Goal: Register for event/course

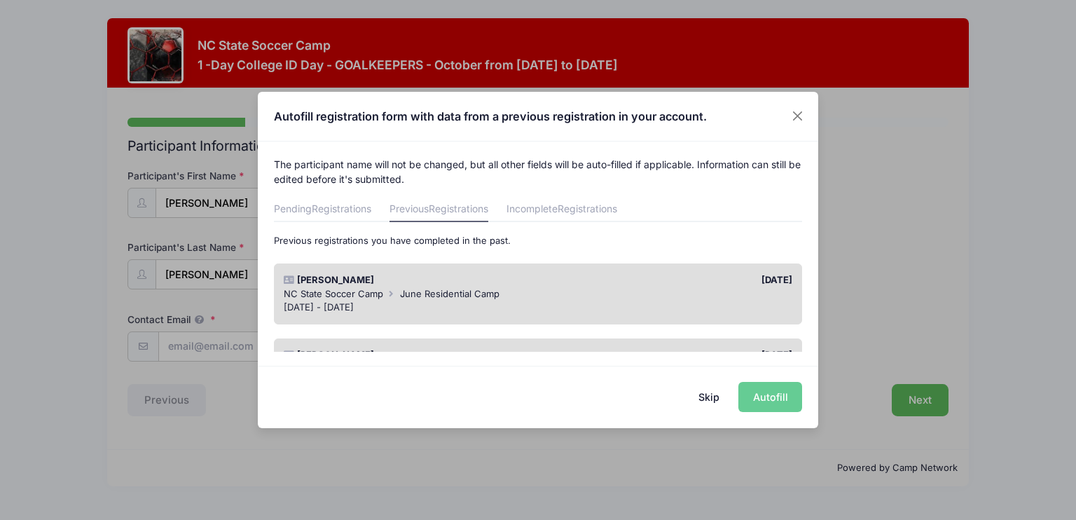
click at [516, 301] on div "[DATE] - [DATE]" at bounding box center [538, 308] width 509 height 14
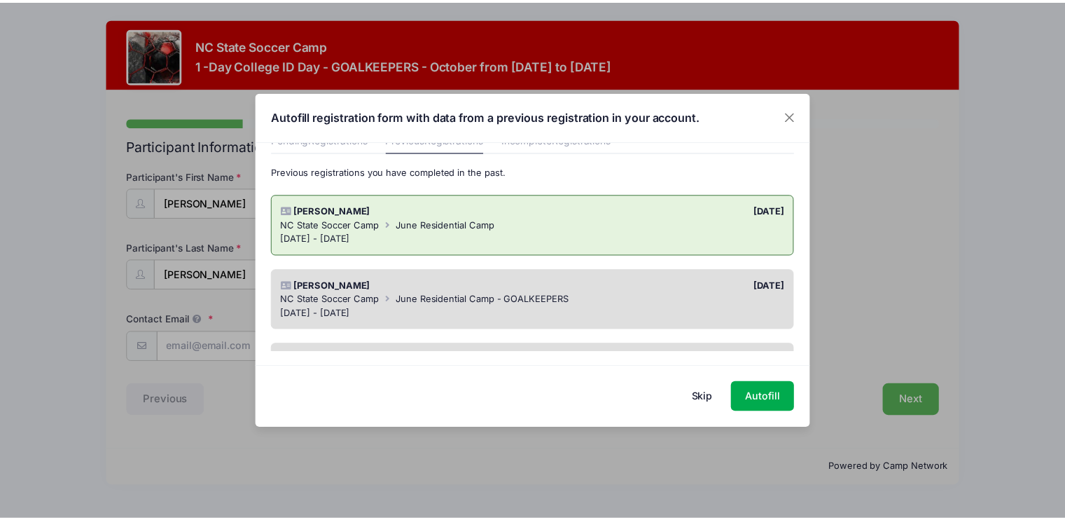
scroll to position [70, 0]
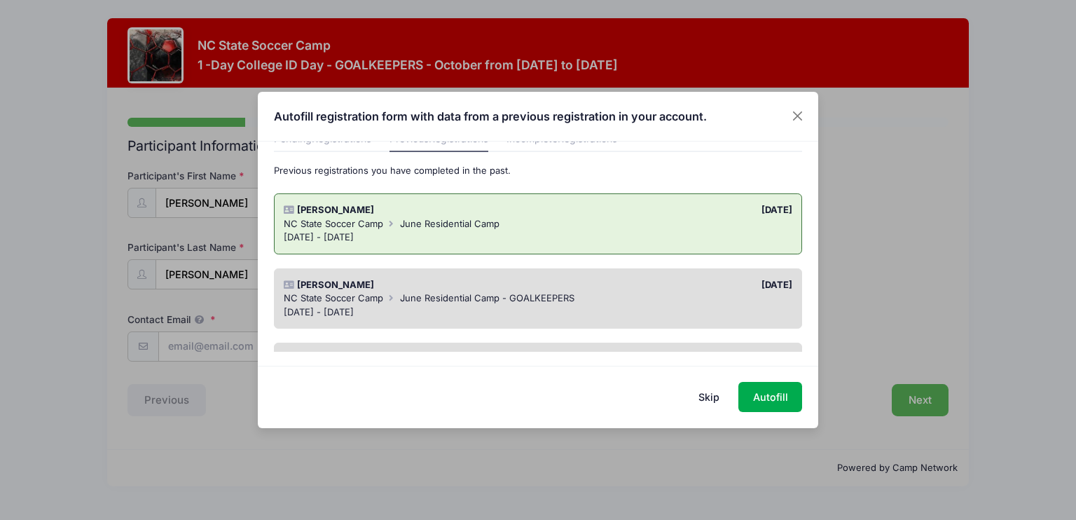
click at [594, 299] on div "NC State Soccer Camp June Residential Camp - GOALKEEPERS" at bounding box center [538, 298] width 509 height 14
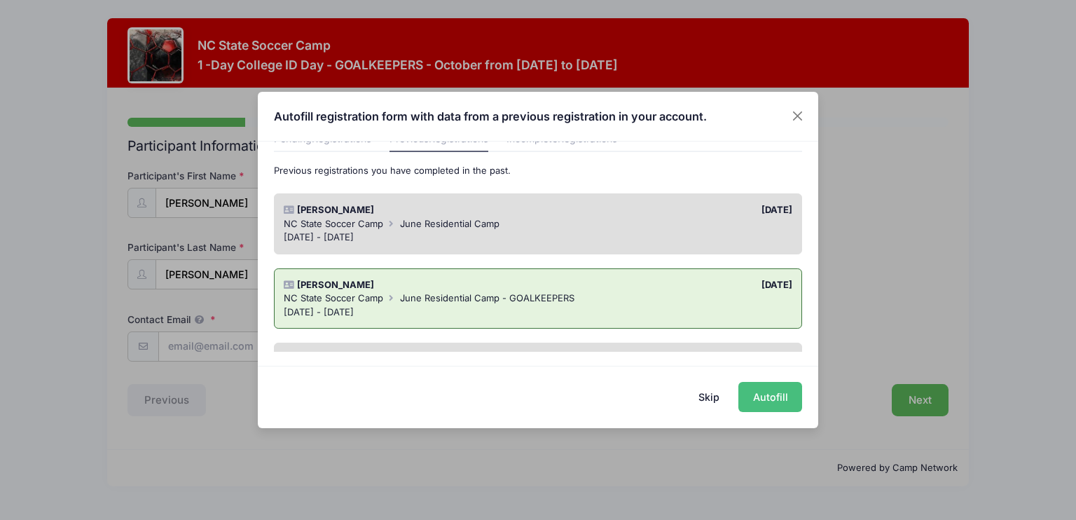
click at [790, 401] on button "Autofill" at bounding box center [770, 397] width 64 height 30
type input "[EMAIL_ADDRESS][DOMAIN_NAME]"
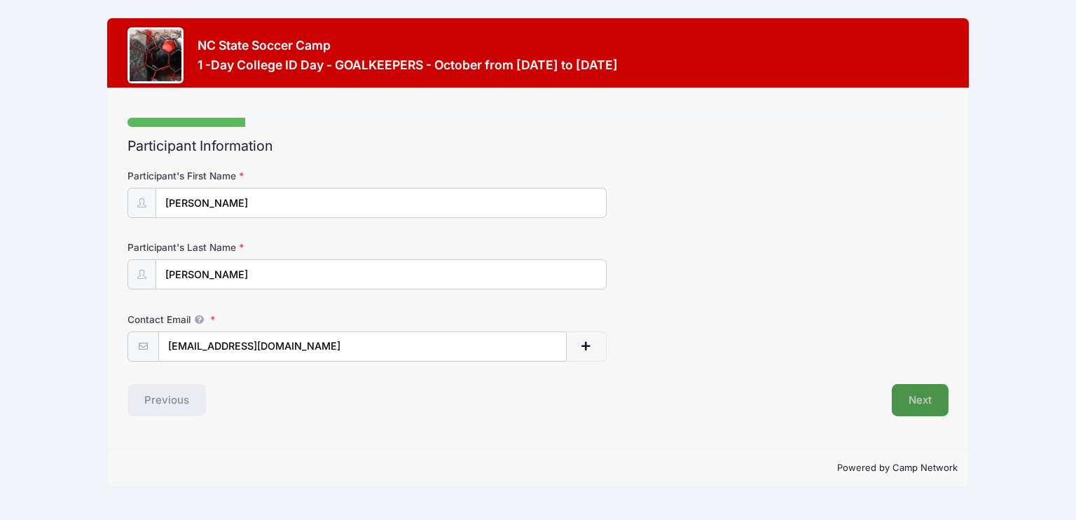
click at [927, 397] on button "Next" at bounding box center [920, 400] width 57 height 32
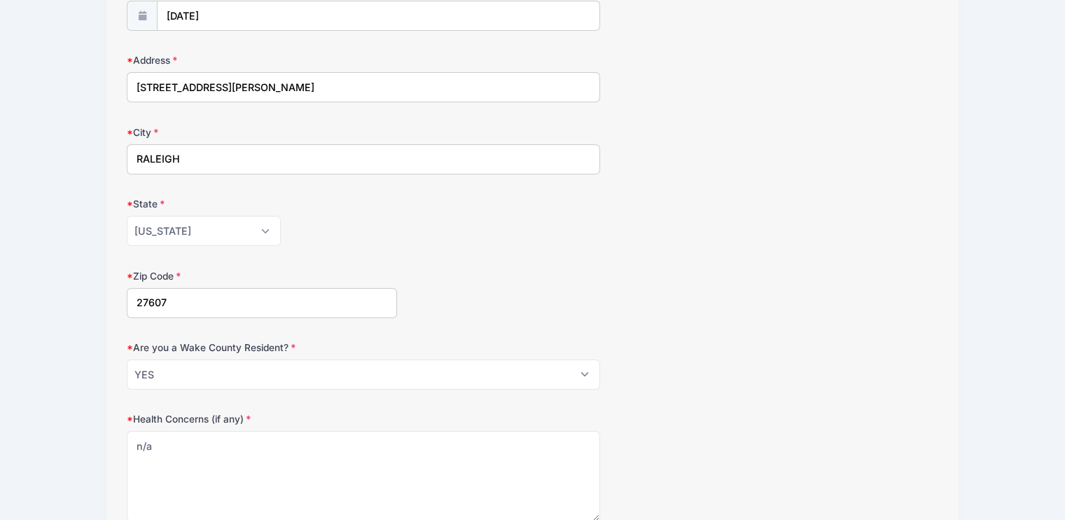
scroll to position [210, 0]
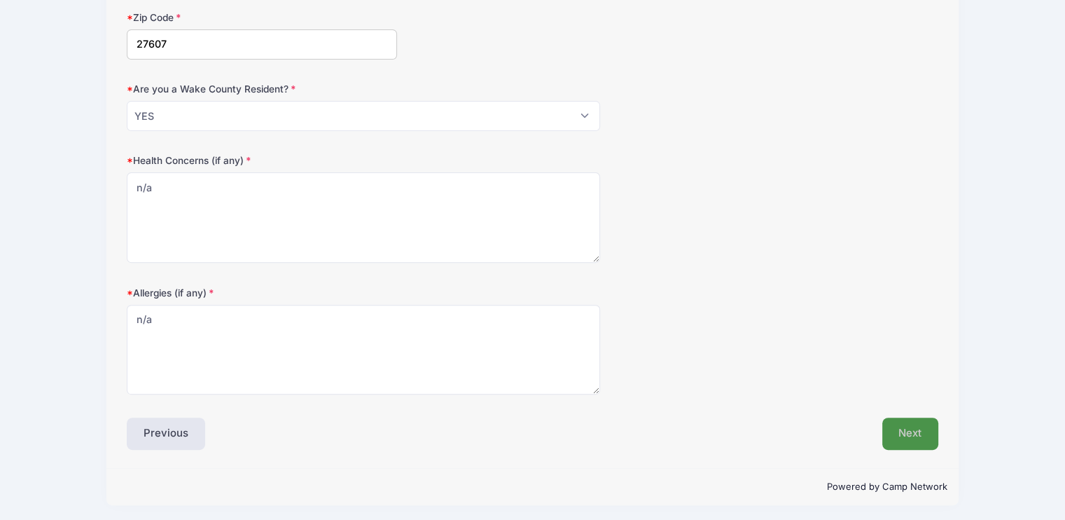
click at [930, 425] on button "Next" at bounding box center [911, 434] width 57 height 32
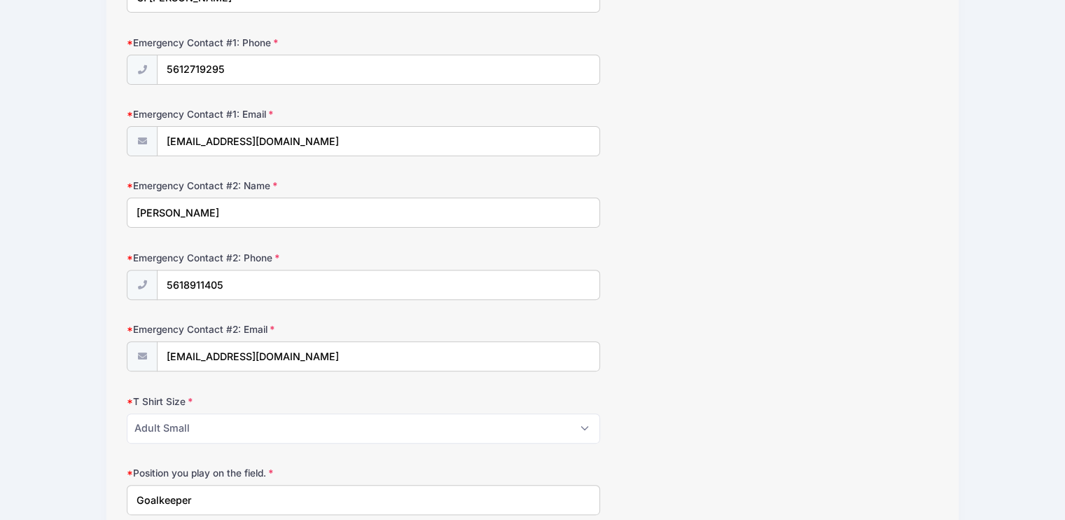
scroll to position [490, 0]
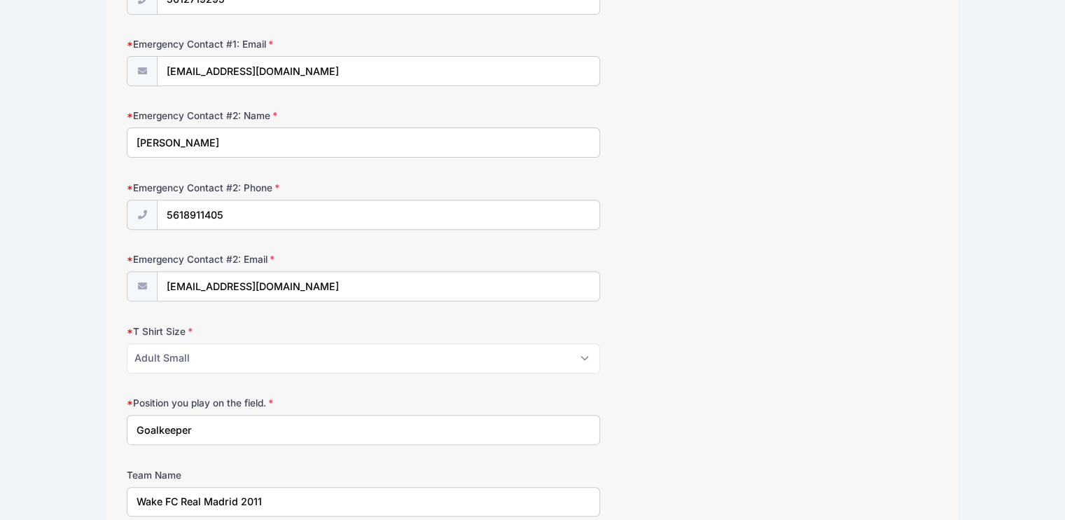
click at [704, 396] on div "Position you play on the field. Goalkeeper" at bounding box center [533, 420] width 812 height 49
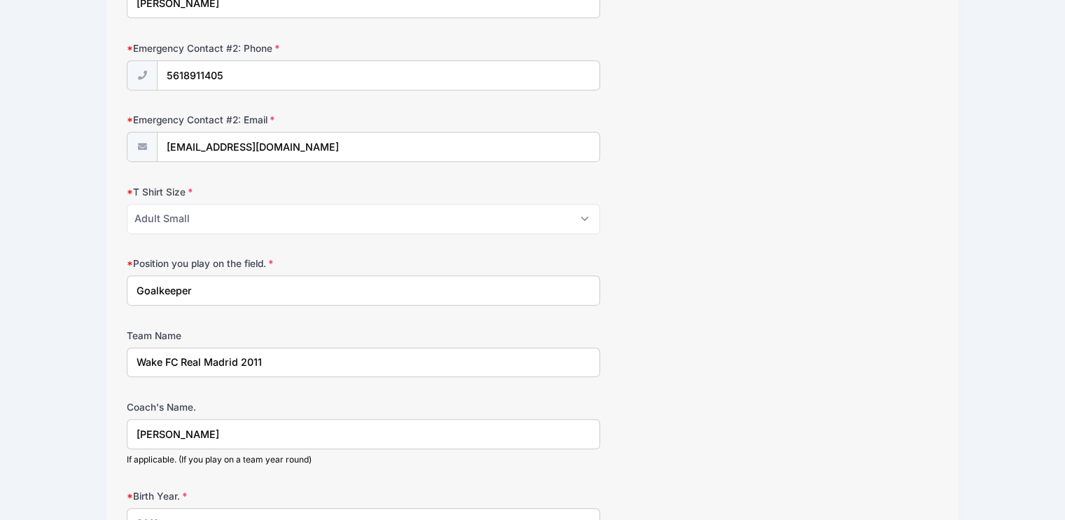
scroll to position [630, 0]
click at [202, 352] on input "Wake FC Real Madrid 2011" at bounding box center [364, 362] width 474 height 30
drag, startPoint x: 179, startPoint y: 353, endPoint x: 331, endPoint y: 357, distance: 151.4
click at [331, 357] on input "Wake FC Real Madrid 2011" at bounding box center [364, 362] width 474 height 30
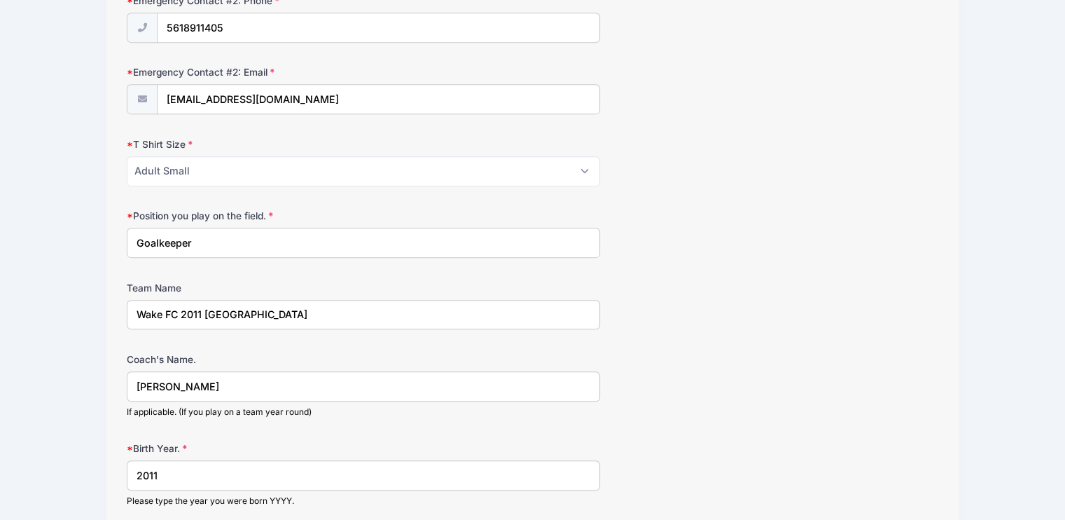
scroll to position [701, 0]
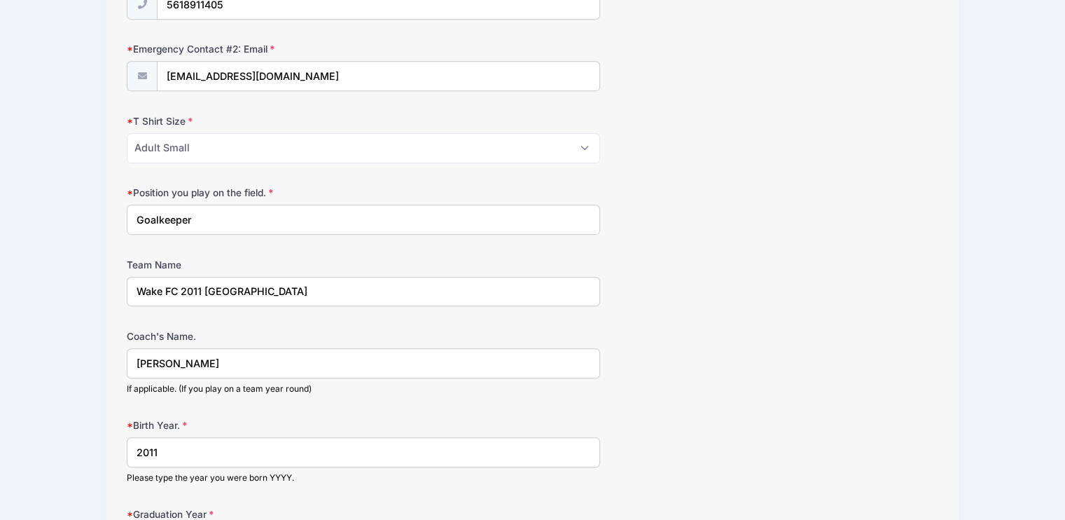
type input "Wake FC 2011 [GEOGRAPHIC_DATA]"
drag, startPoint x: 221, startPoint y: 364, endPoint x: 130, endPoint y: 366, distance: 91.1
click at [130, 366] on input "[PERSON_NAME]" at bounding box center [364, 363] width 474 height 30
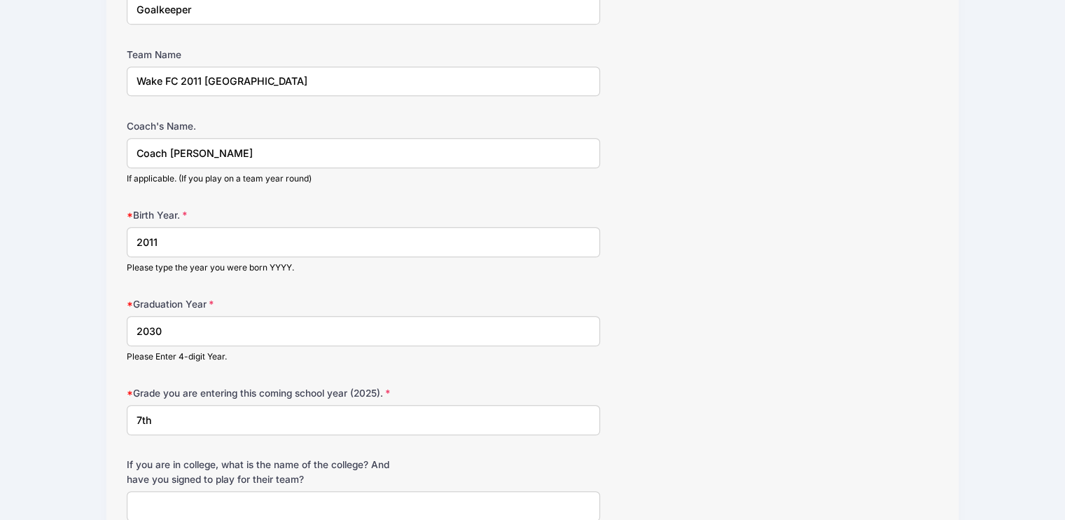
scroll to position [981, 0]
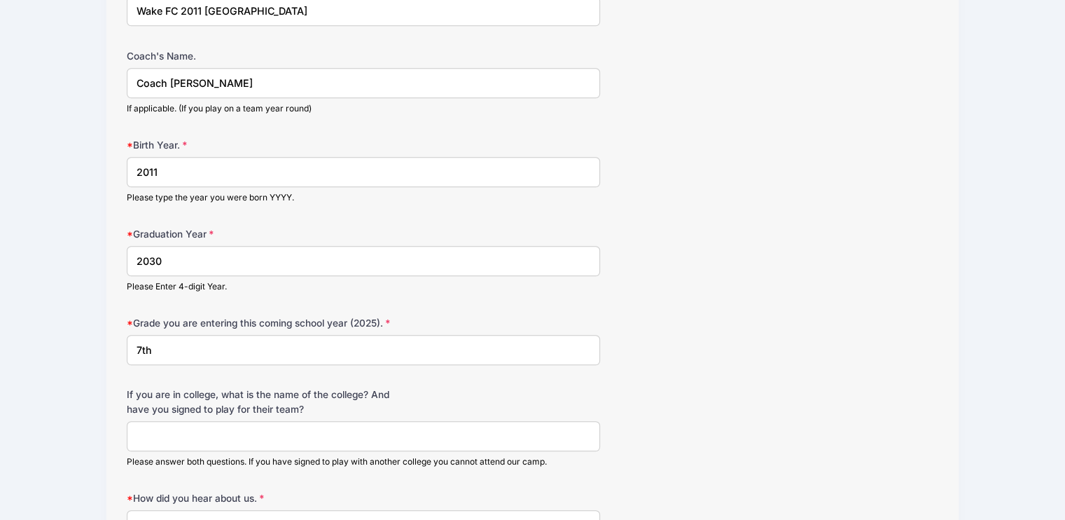
type input "Coach [PERSON_NAME]"
click at [176, 347] on input "7th" at bounding box center [364, 350] width 474 height 30
drag, startPoint x: 176, startPoint y: 347, endPoint x: 108, endPoint y: 351, distance: 68.0
type input "8th"
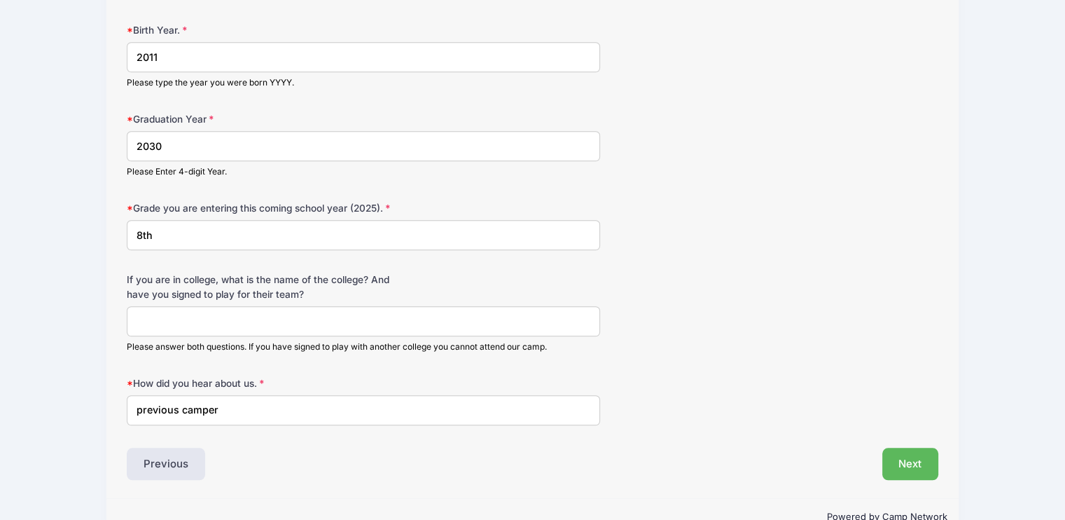
scroll to position [1121, 0]
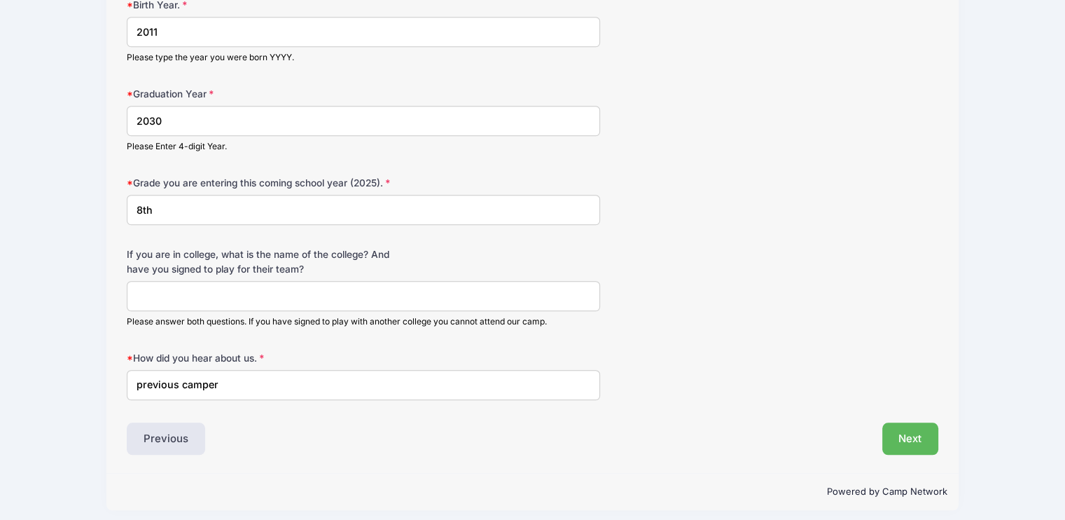
click at [152, 283] on input "If you are in college, what is the name of the college? And have you signed to …" at bounding box center [364, 296] width 474 height 30
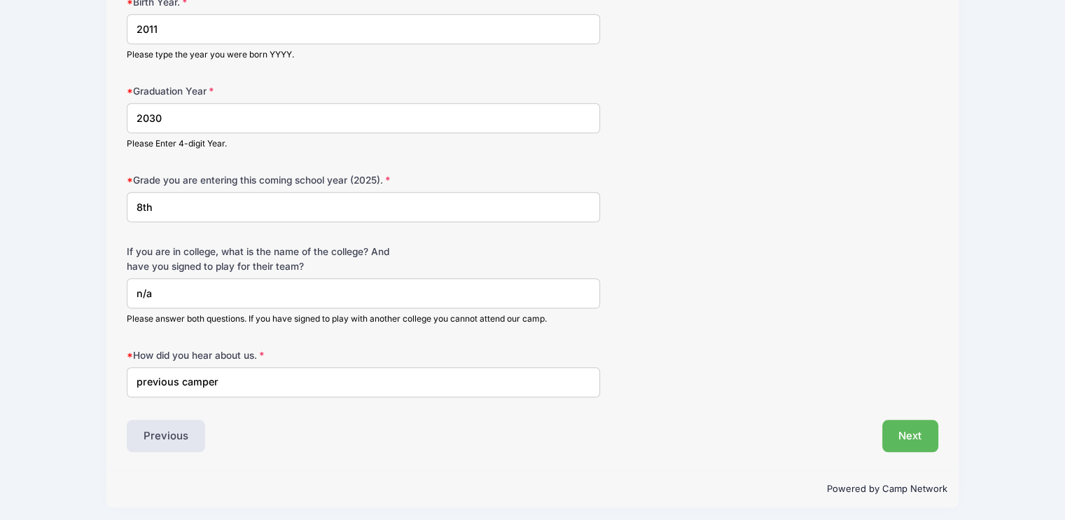
type input "n/a"
click at [224, 367] on input "previous camper" at bounding box center [364, 382] width 474 height 30
click at [901, 429] on button "Next" at bounding box center [911, 436] width 57 height 32
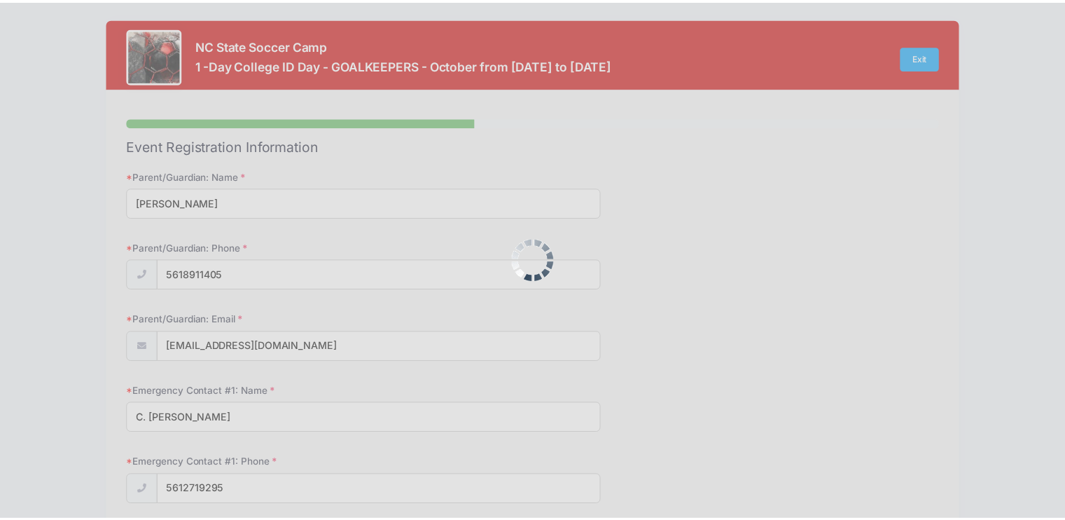
scroll to position [0, 0]
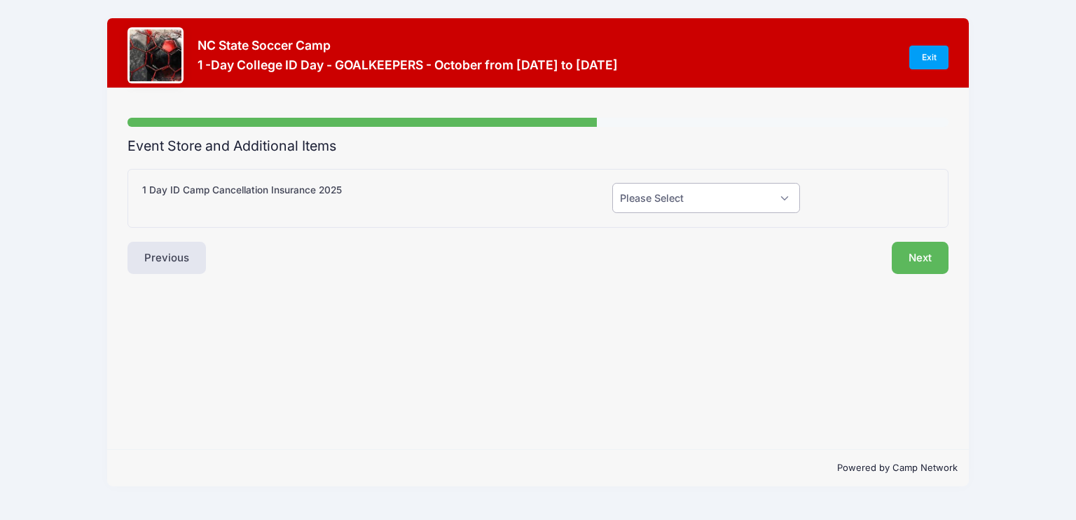
click at [684, 197] on select "Please Select Yes (+$55.00) No" at bounding box center [706, 198] width 188 height 30
select select "0"
click at [612, 183] on select "Please Select Yes (+$55.00) No" at bounding box center [706, 198] width 188 height 30
click at [909, 261] on button "Next" at bounding box center [920, 258] width 57 height 32
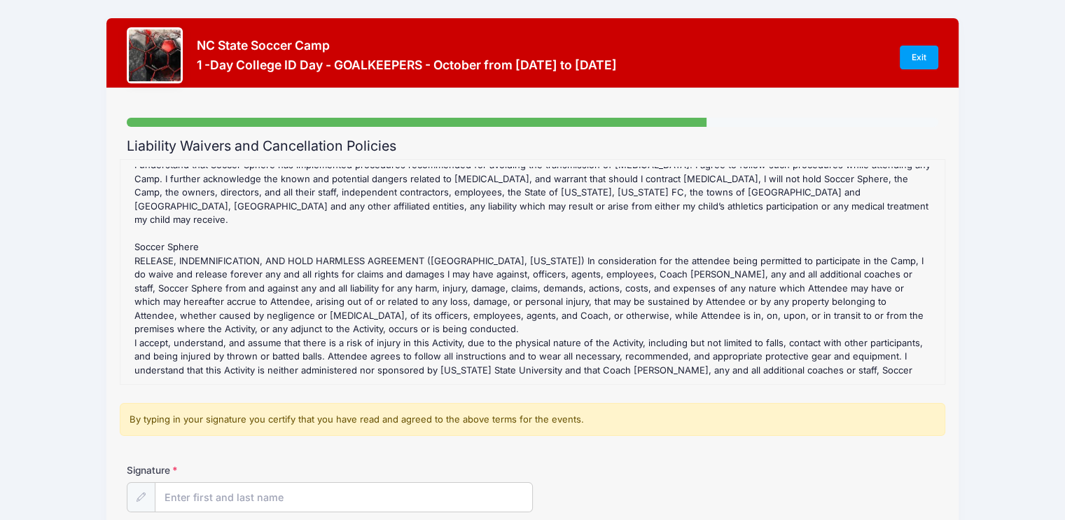
scroll to position [210, 0]
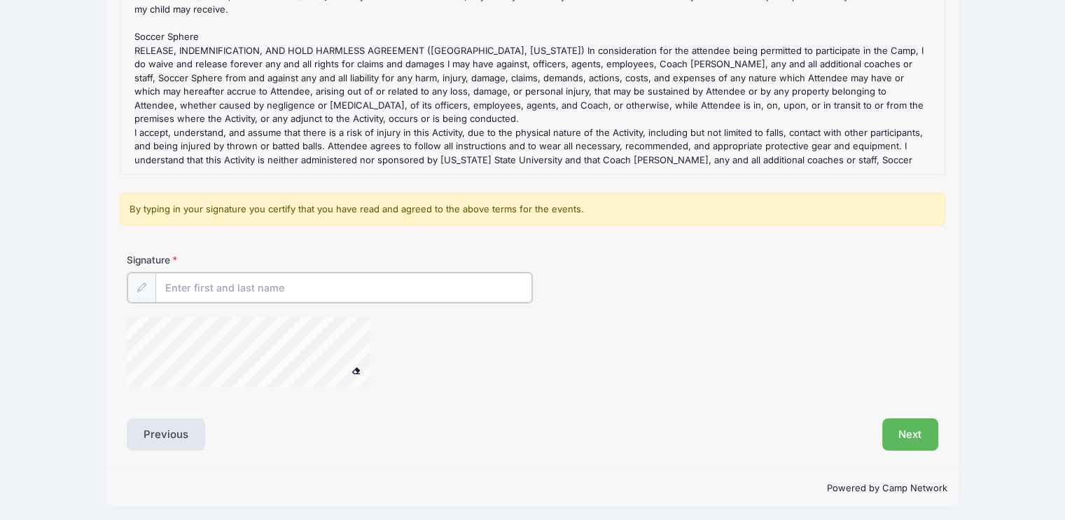
click at [234, 291] on input "Signature" at bounding box center [344, 288] width 377 height 30
type input "[PERSON_NAME]"
click at [344, 361] on button at bounding box center [356, 370] width 25 height 18
click at [894, 426] on button "Next" at bounding box center [911, 433] width 57 height 32
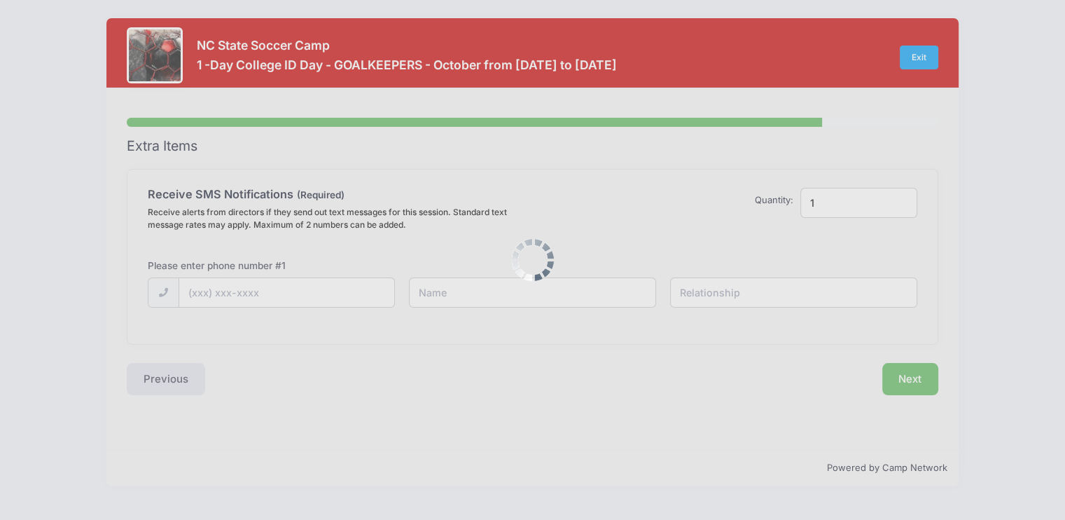
scroll to position [0, 0]
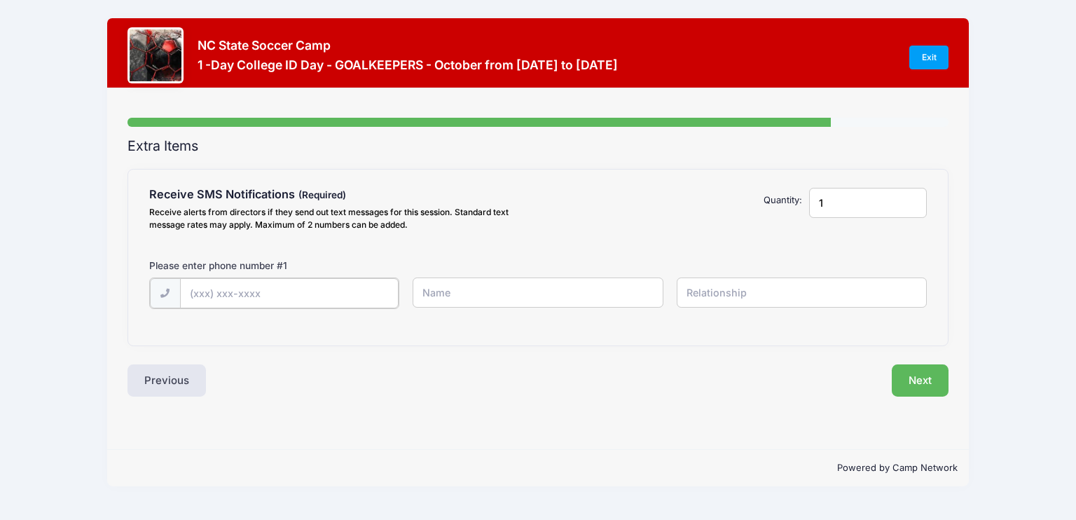
click at [297, 293] on input "text" at bounding box center [289, 293] width 219 height 30
type input "[PHONE_NUMBER]"
click at [356, 327] on div "Receive SMS Notifications Receive alerts from directors if they send out text m…" at bounding box center [538, 257] width 820 height 174
click at [915, 378] on button "Next" at bounding box center [920, 379] width 57 height 32
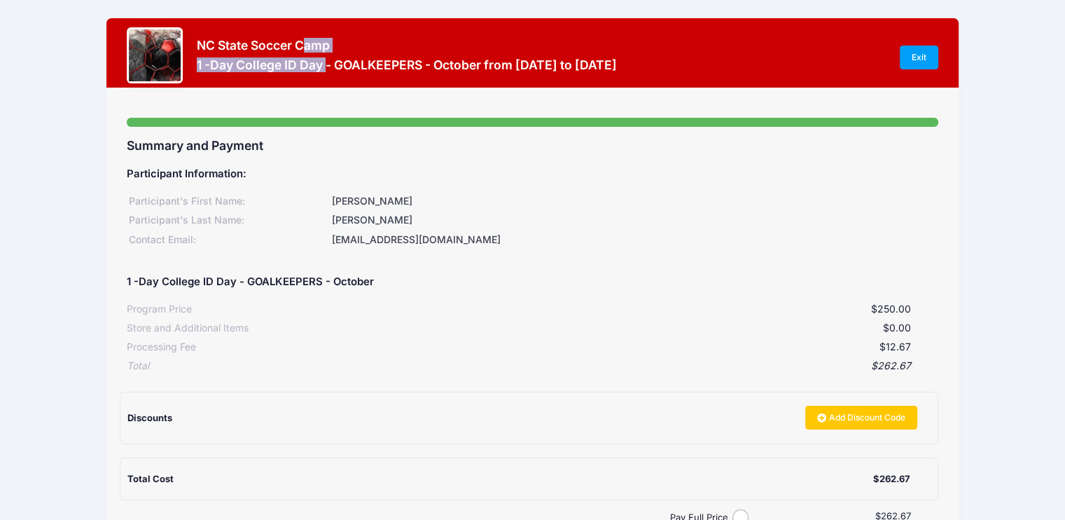
drag, startPoint x: 198, startPoint y: 43, endPoint x: 326, endPoint y: 62, distance: 128.8
click at [326, 62] on div "NC State Soccer Camp 1 -Day College ID Day - GOALKEEPERS - October from [DATE] …" at bounding box center [407, 57] width 420 height 39
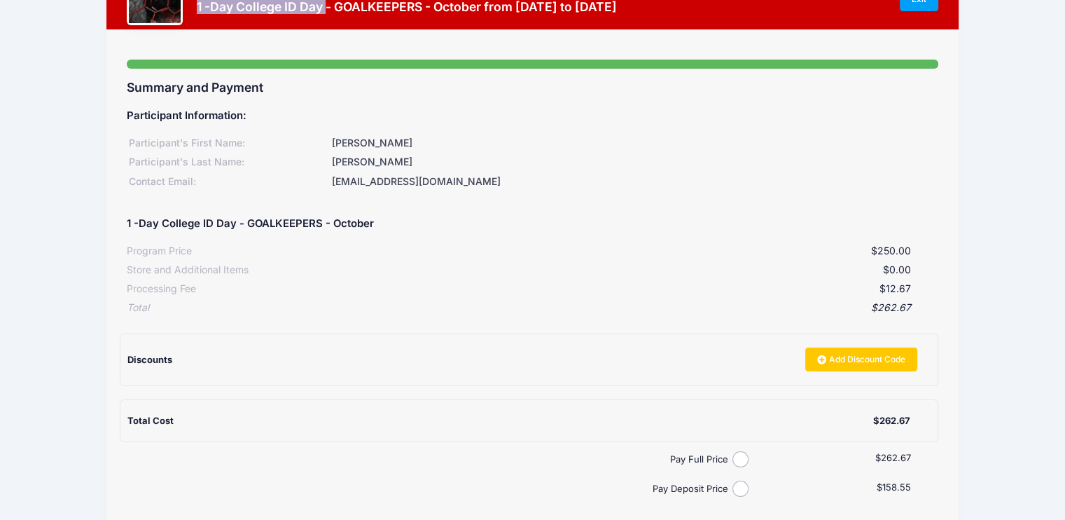
scroll to position [140, 0]
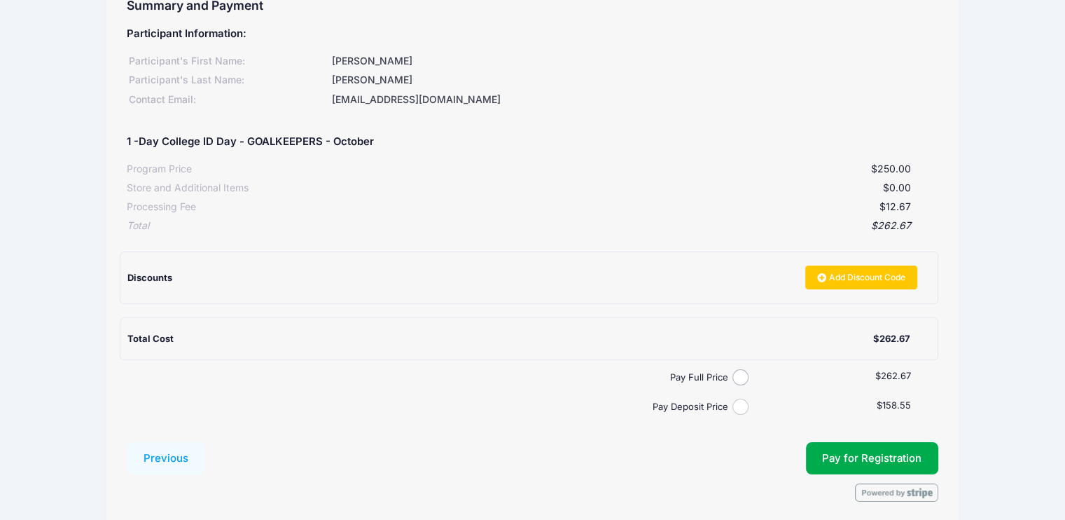
click at [739, 411] on input "Pay Deposit Price" at bounding box center [741, 407] width 16 height 16
radio input "true"
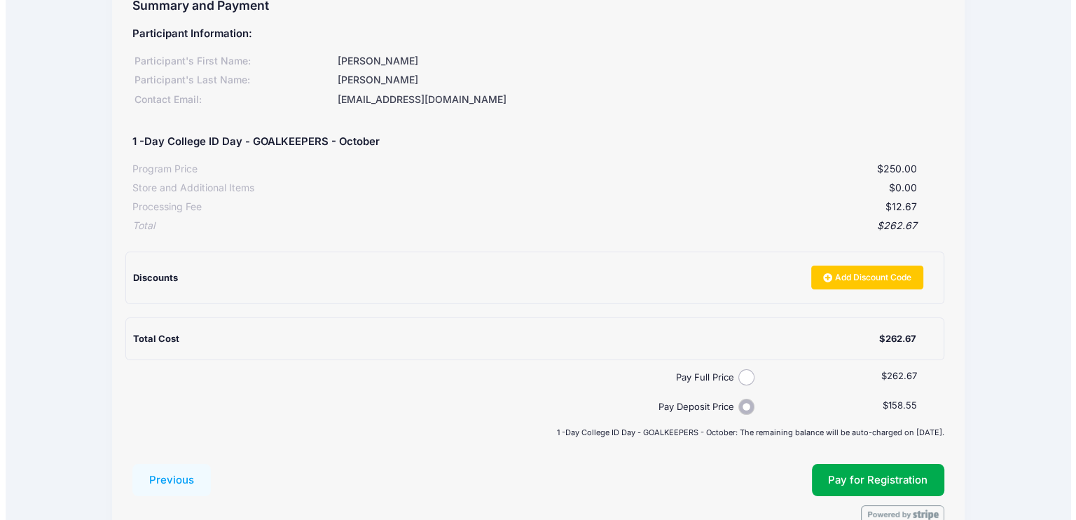
scroll to position [210, 0]
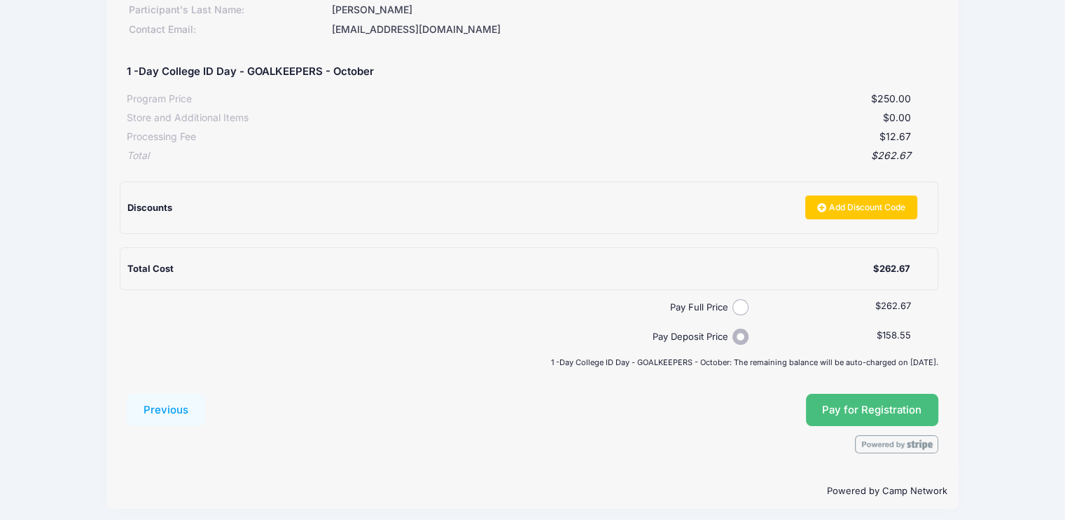
click at [867, 418] on button "Pay for Registration" at bounding box center [872, 410] width 133 height 32
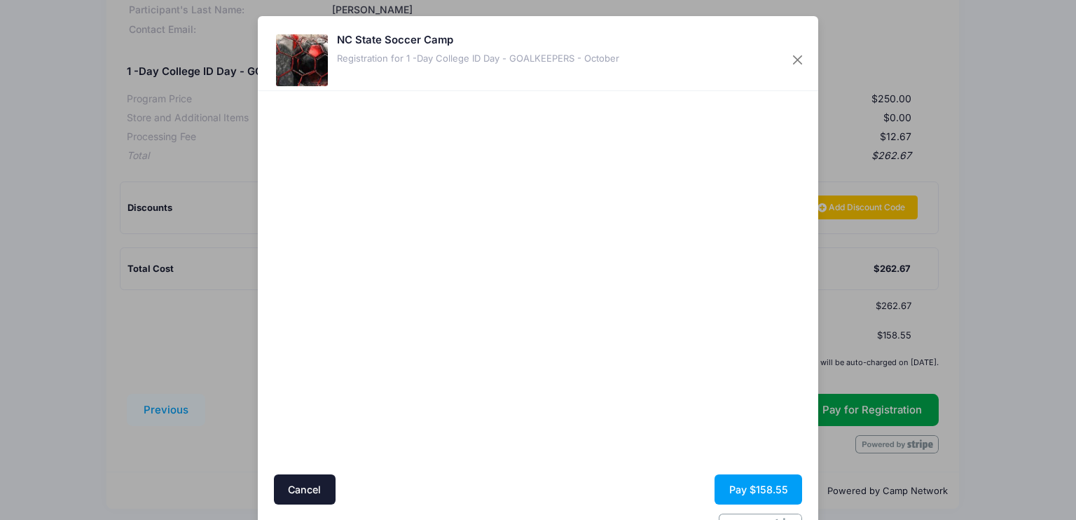
scroll to position [43, 0]
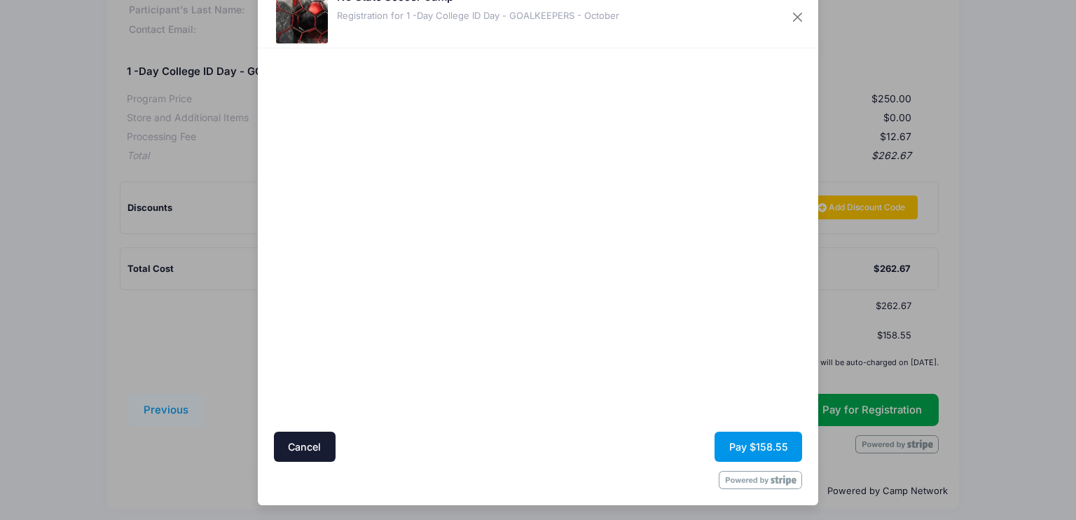
click at [760, 448] on button "Pay $158.55" at bounding box center [759, 447] width 88 height 30
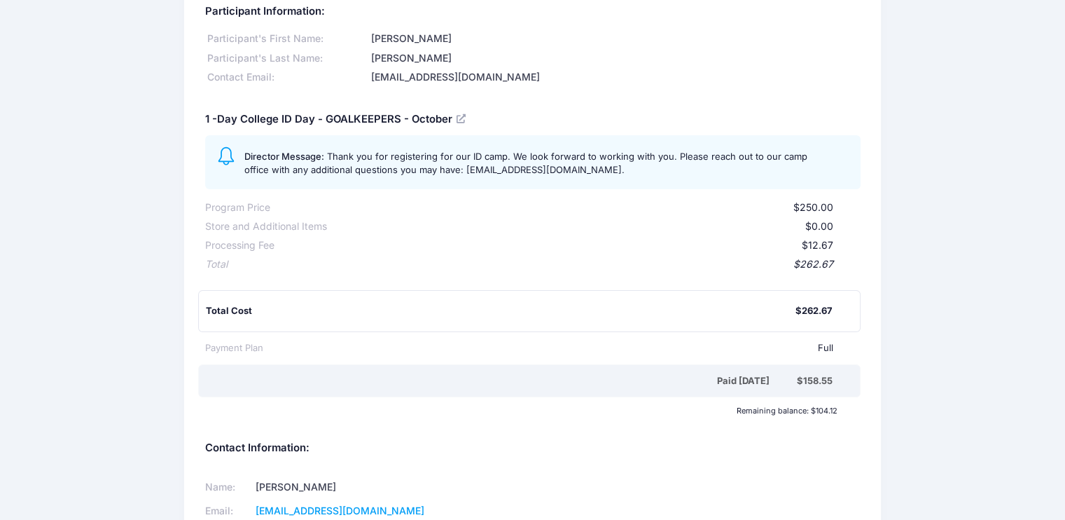
scroll to position [371, 0]
